Goal: Answer question/provide support

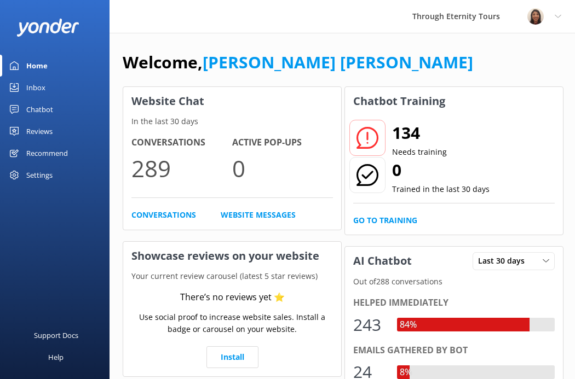
scroll to position [76, 0]
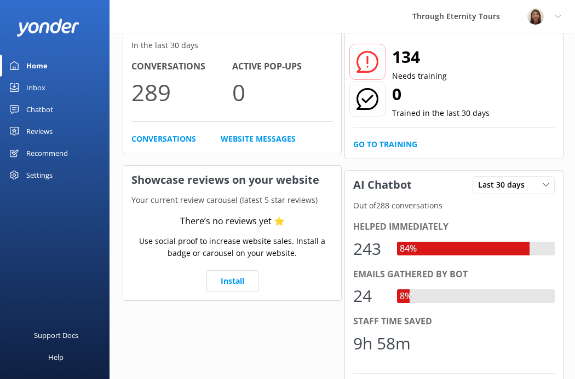
click at [44, 84] on div "Inbox" at bounding box center [35, 88] width 19 height 22
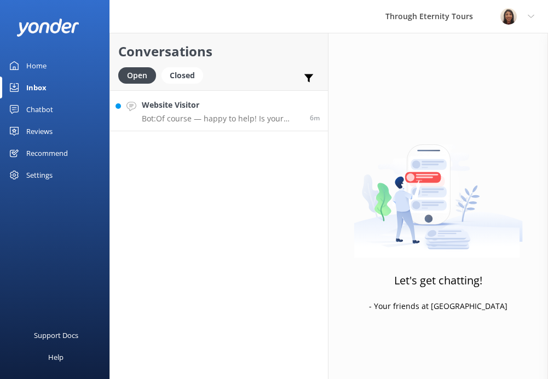
click at [171, 117] on p "Bot: Of course — happy to help! Is your issue related to: - 🔄 Changing or cance…" at bounding box center [222, 119] width 160 height 10
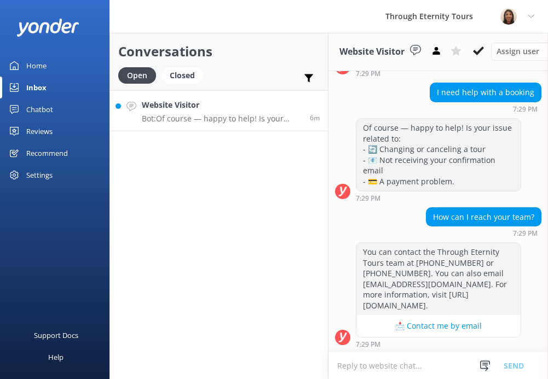
scroll to position [175, 0]
